Goal: Transaction & Acquisition: Purchase product/service

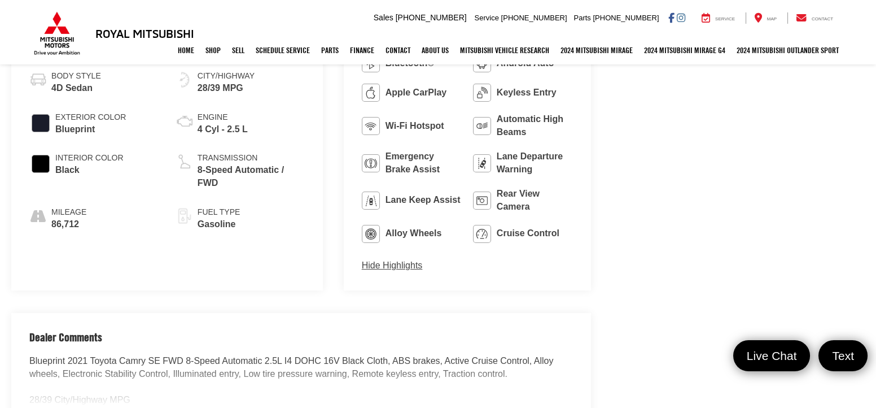
click at [397, 19] on div "Royal Mitsubishi 9255 Airline Hwy, Baton Rouge, LA 70815 Sales Mobile Sales 225…" at bounding box center [438, 18] width 813 height 36
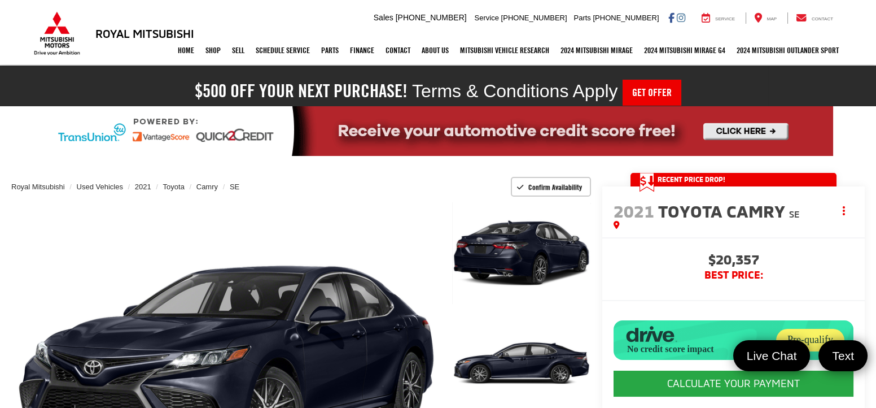
click at [102, 190] on li "Used Vehicles" at bounding box center [95, 186] width 56 height 11
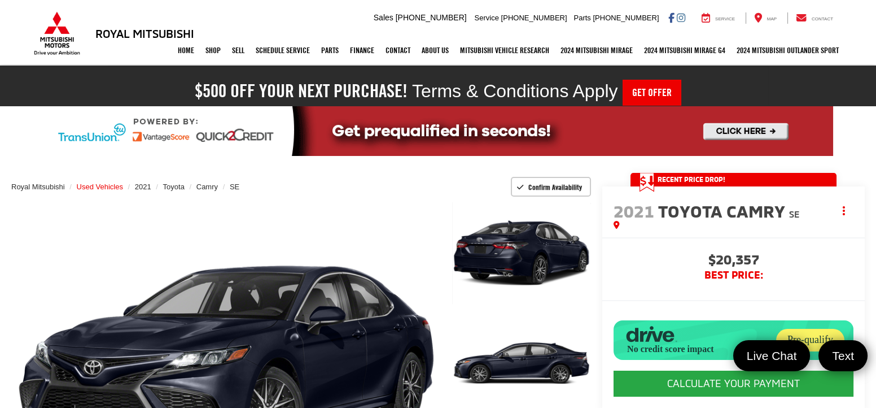
click at [103, 186] on span "Used Vehicles" at bounding box center [100, 186] width 46 height 8
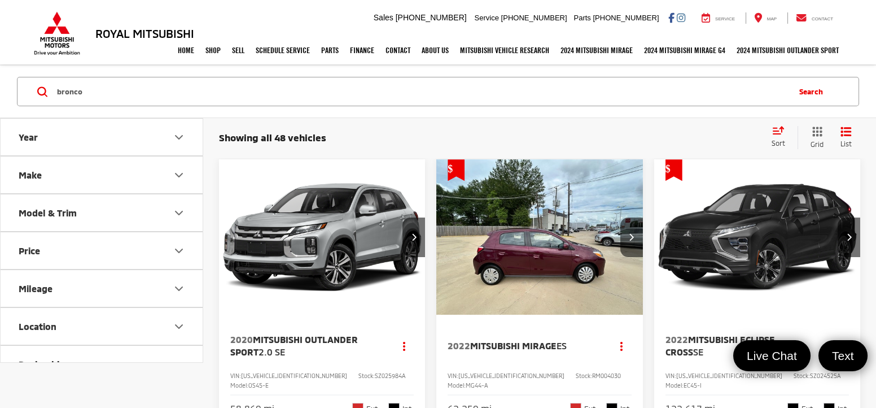
type input "bronco"
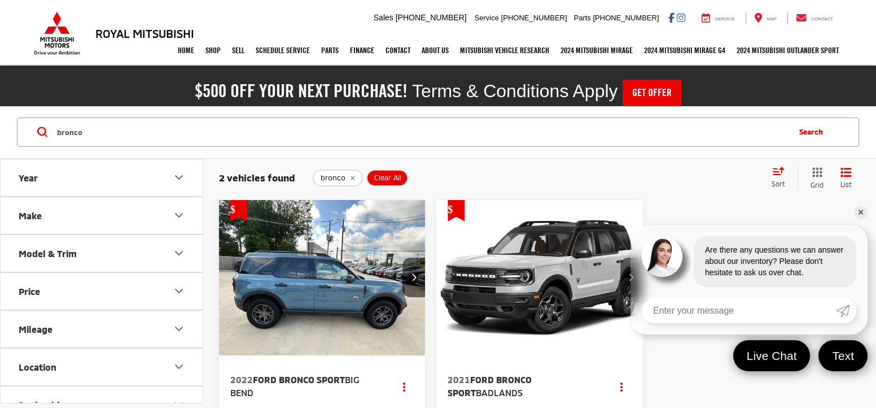
click at [372, 281] on img "2022 Ford Bronco Sport Big Bend 0" at bounding box center [322, 278] width 208 height 156
